Goal: Navigation & Orientation: Understand site structure

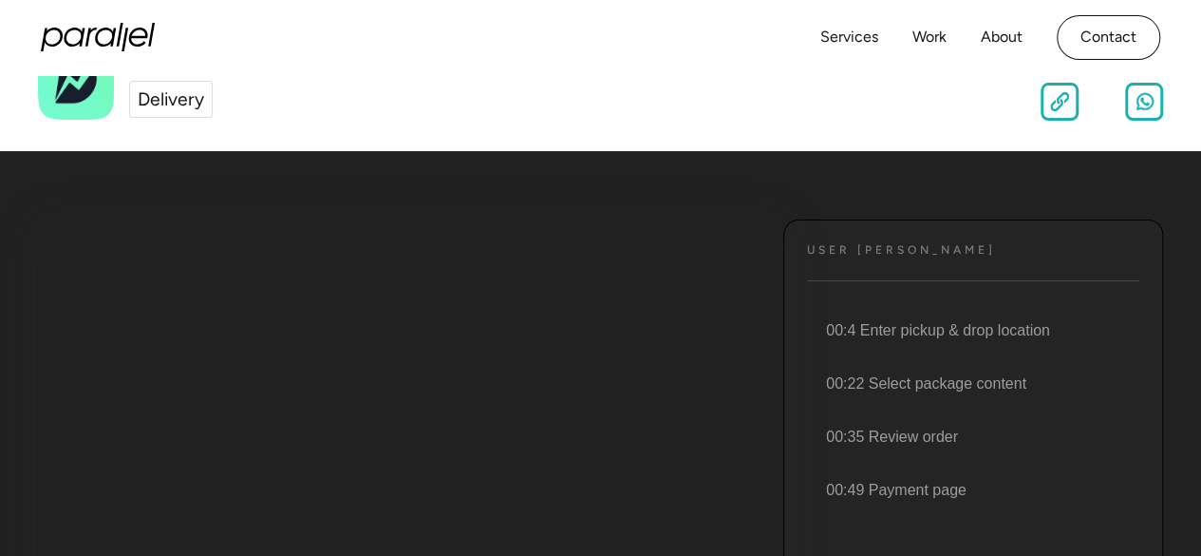
scroll to position [123, 0]
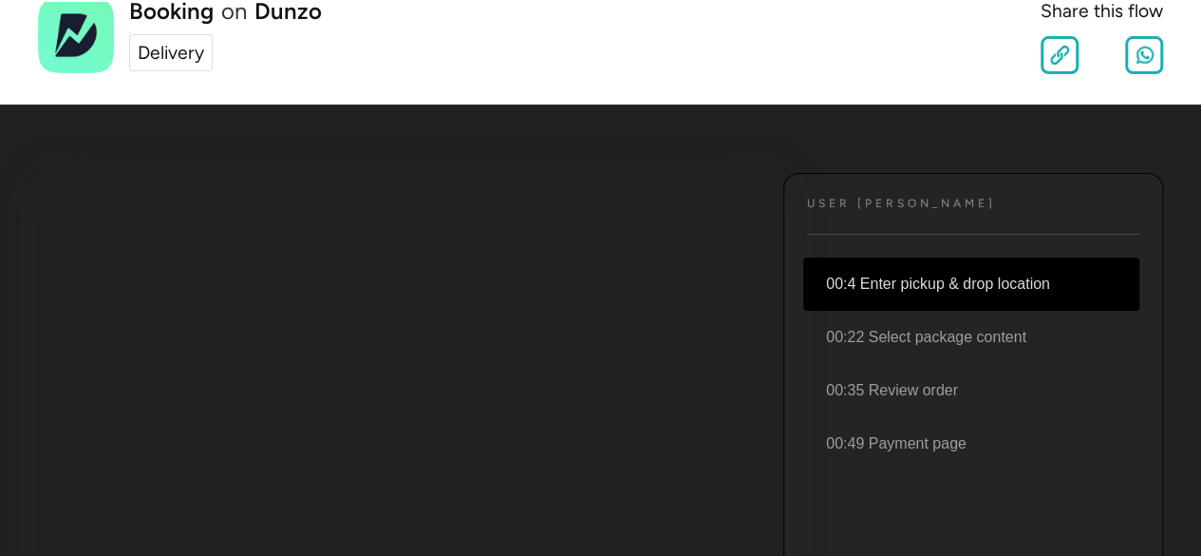
click at [900, 290] on li "00:4 Enter pickup & drop location" at bounding box center [972, 283] width 336 height 53
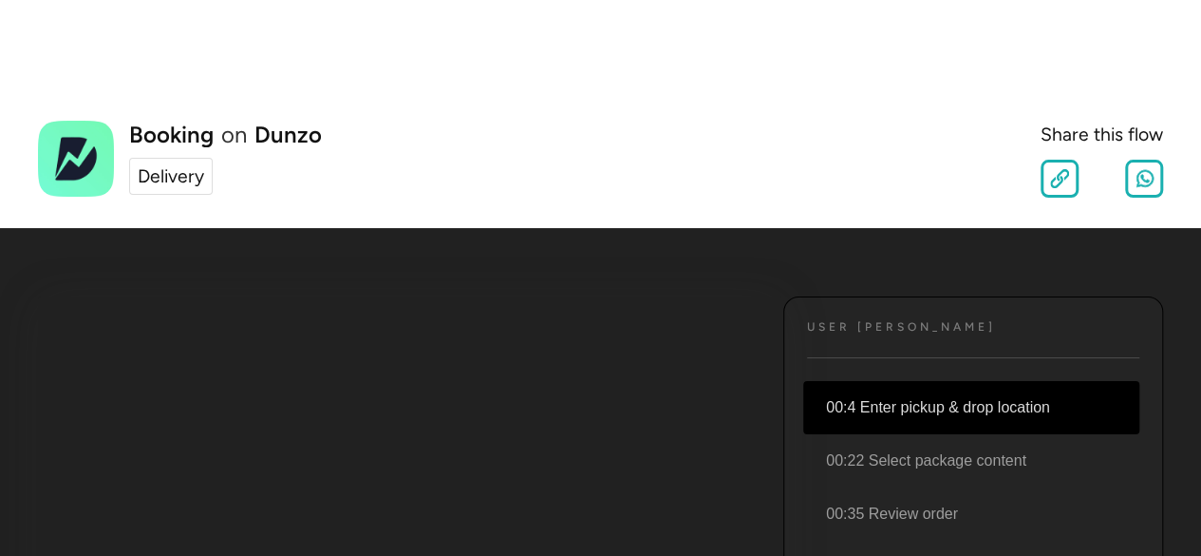
click at [164, 190] on link "Delivery" at bounding box center [171, 176] width 84 height 37
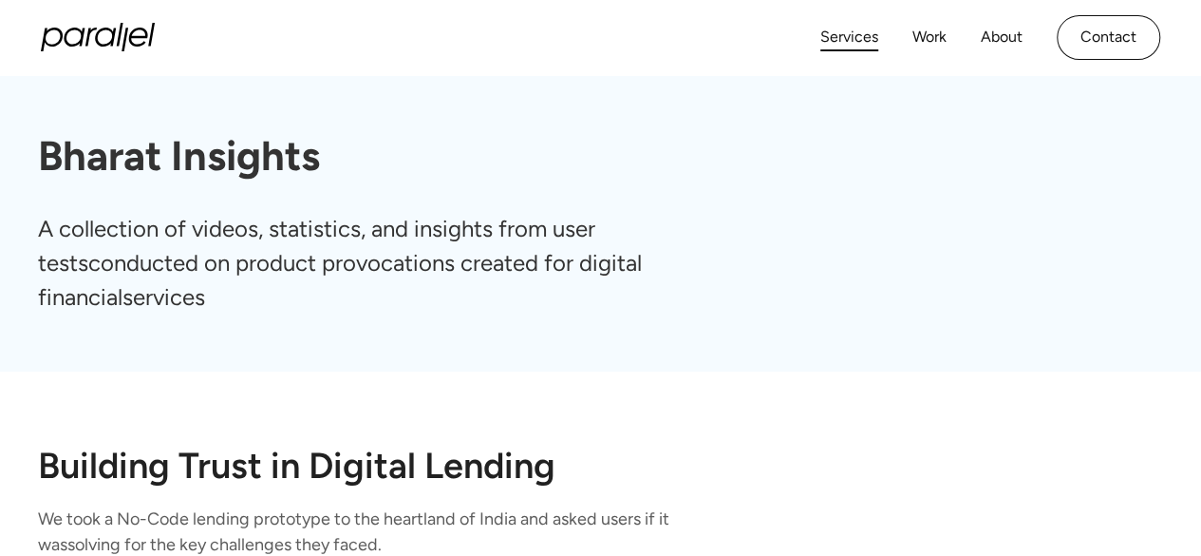
click at [842, 46] on link "Services" at bounding box center [850, 38] width 58 height 28
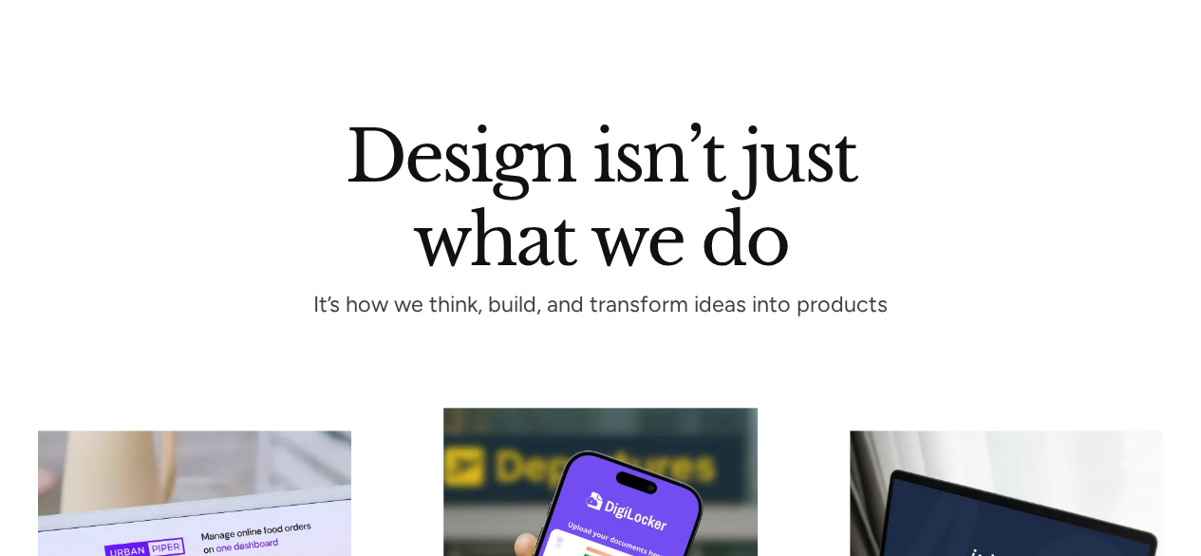
scroll to position [87, 0]
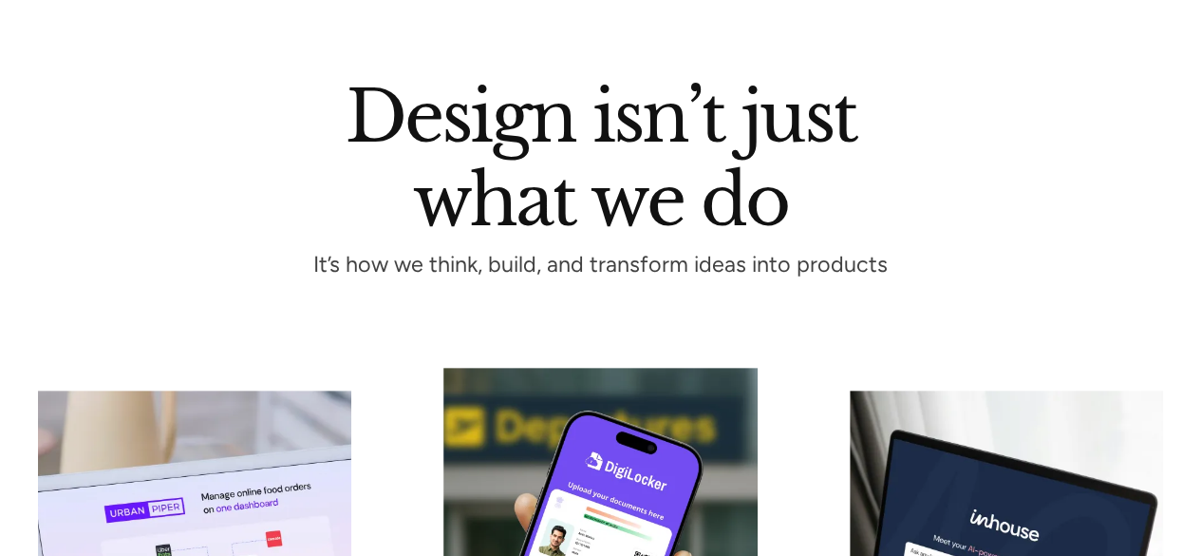
click at [876, 223] on div "Design isn’t just what we do It’s how we think, build, and transform ideas into…" at bounding box center [601, 178] width 1126 height 190
